Goal: Use online tool/utility

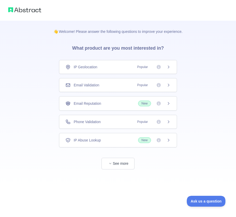
click at [85, 85] on span "Email Validation" at bounding box center [87, 84] width 26 height 5
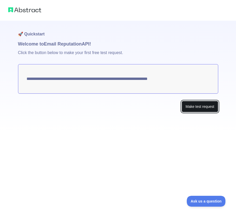
click at [202, 106] on button "Make test request" at bounding box center [200, 107] width 36 height 12
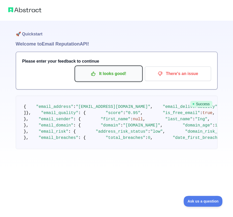
click at [117, 75] on p "It looks good!" at bounding box center [108, 73] width 58 height 9
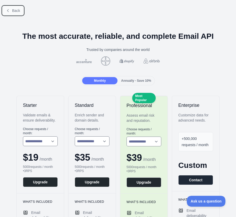
click at [15, 9] on span "Back" at bounding box center [16, 11] width 8 height 4
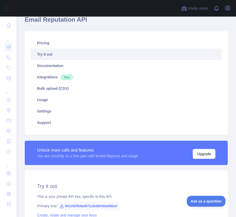
scroll to position [26, 0]
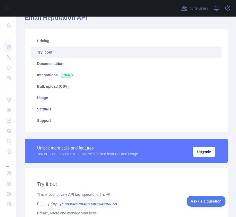
click at [108, 203] on span "9f41f42f5b9a4671a3b96545fa658bef" at bounding box center [88, 204] width 61 height 8
drag, startPoint x: 108, startPoint y: 203, endPoint x: 106, endPoint y: 209, distance: 6.5
click at [107, 203] on span "9f41f42f5b9a4671a3b96545fa658bef" at bounding box center [88, 204] width 61 height 8
copy span "9f41f42f5b9a4671a3b96545fa658bef"
